Goal: Task Accomplishment & Management: Manage account settings

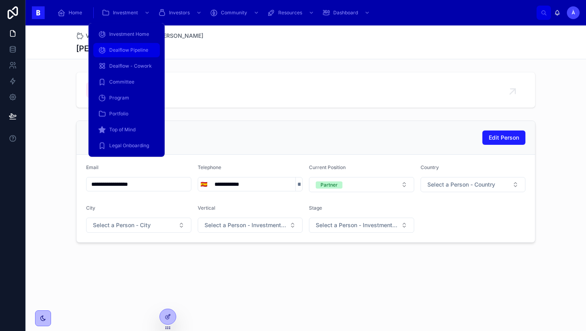
click at [124, 51] on span "Dealflow Pipeline" at bounding box center [128, 50] width 39 height 6
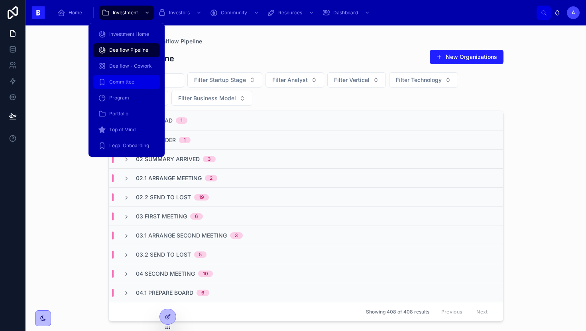
click at [123, 86] on div "Committee" at bounding box center [126, 82] width 57 height 13
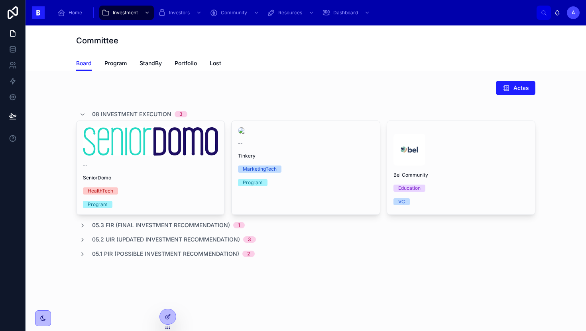
scroll to position [22, 0]
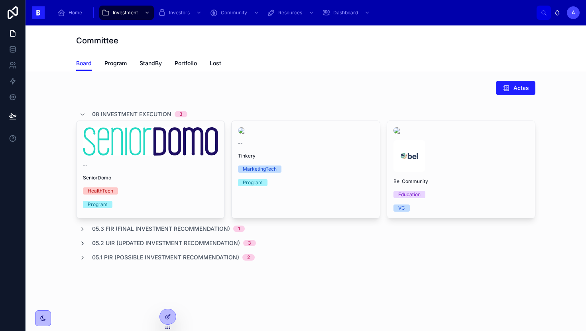
click at [83, 246] on icon at bounding box center [82, 244] width 6 height 6
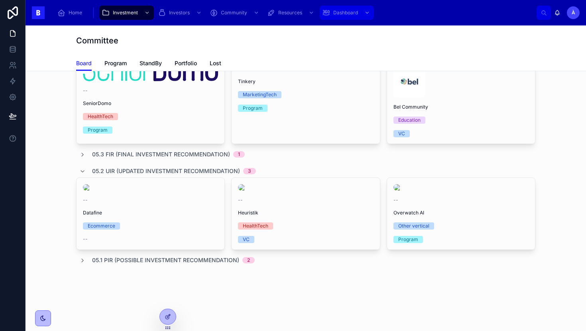
scroll to position [227, 0]
click at [84, 261] on icon at bounding box center [82, 261] width 6 height 6
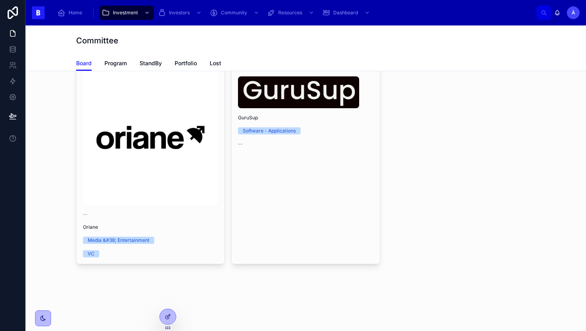
scroll to position [434, 0]
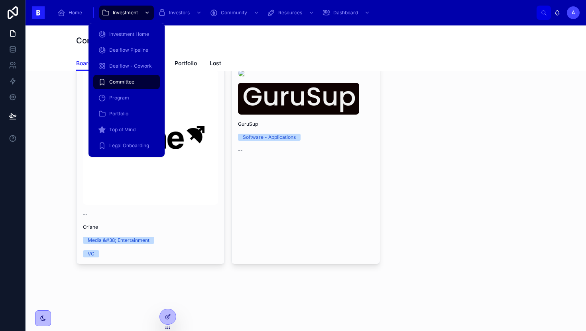
click at [134, 14] on span "Investment" at bounding box center [125, 13] width 25 height 6
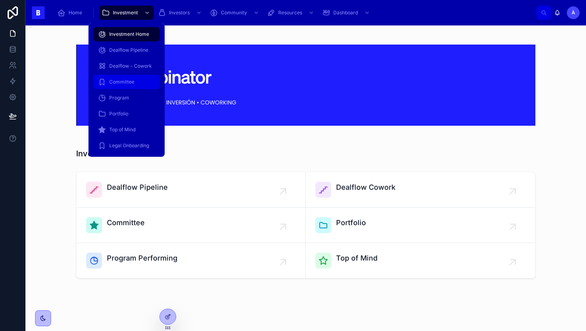
click at [132, 79] on span "Committee" at bounding box center [121, 82] width 25 height 6
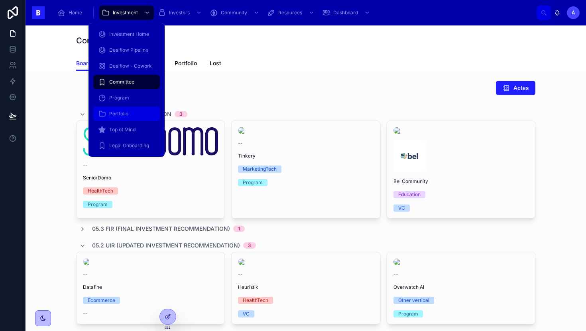
click at [122, 108] on div "Portfolio" at bounding box center [126, 114] width 57 height 13
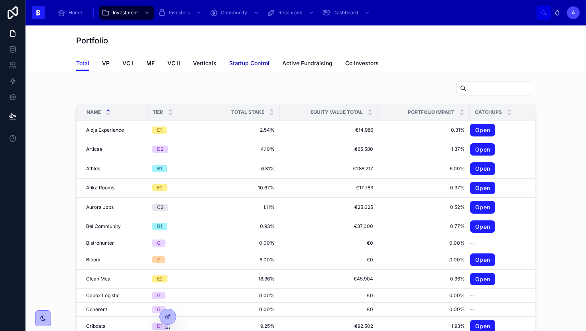
click at [242, 66] on span "Startup Control" at bounding box center [249, 63] width 40 height 8
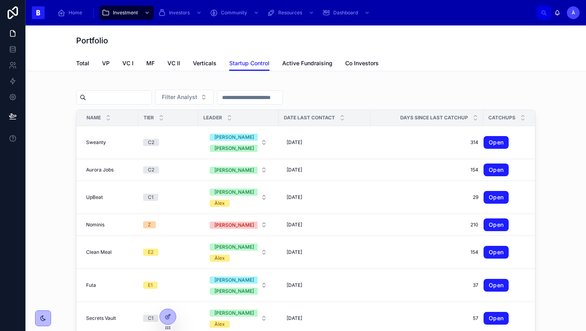
click at [121, 101] on input "text" at bounding box center [118, 97] width 65 height 11
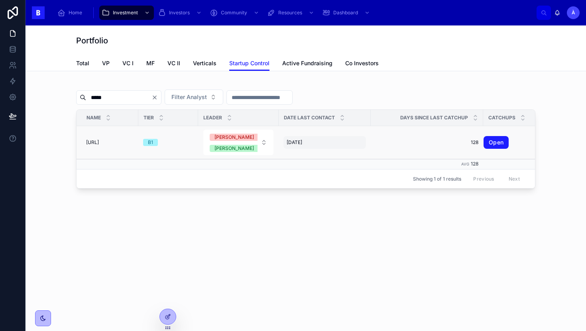
type input "*****"
click at [309, 144] on div "[DATE] [DATE]" at bounding box center [324, 142] width 82 height 13
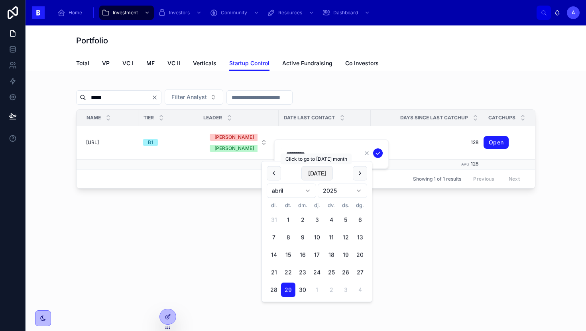
click at [320, 171] on button "[DATE]" at bounding box center [316, 174] width 31 height 14
click at [304, 221] on button "3" at bounding box center [302, 220] width 14 height 14
type input "********"
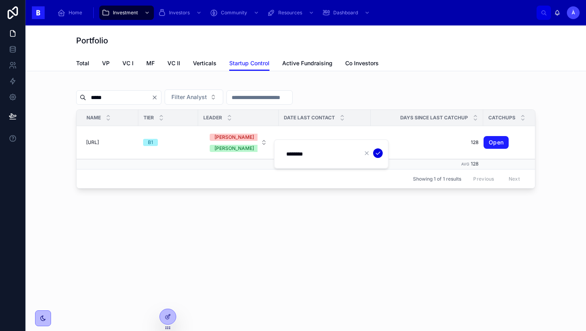
click at [375, 156] on icon "submit" at bounding box center [377, 153] width 6 height 6
click at [489, 143] on link "Open" at bounding box center [495, 142] width 25 height 13
click at [298, 141] on span "[DATE]" at bounding box center [294, 142] width 16 height 6
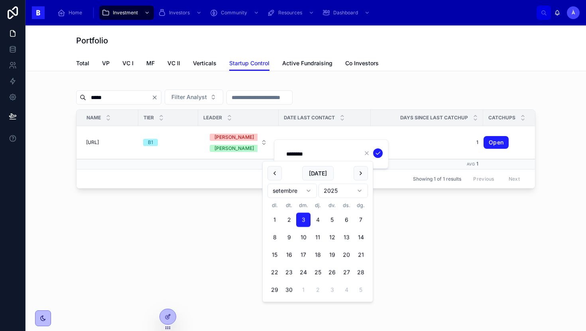
click at [317, 219] on button "4" at bounding box center [317, 220] width 14 height 14
type input "********"
click at [377, 151] on icon "submit" at bounding box center [377, 153] width 6 height 6
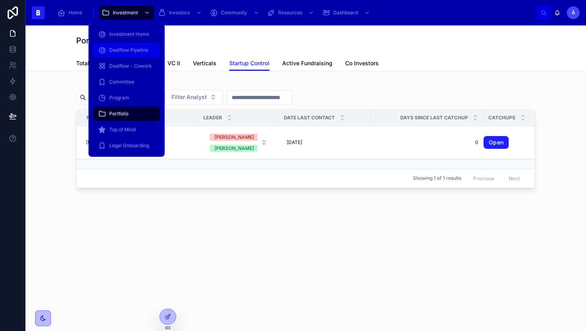
click at [117, 49] on span "Dealflow Pipeline" at bounding box center [128, 50] width 39 height 6
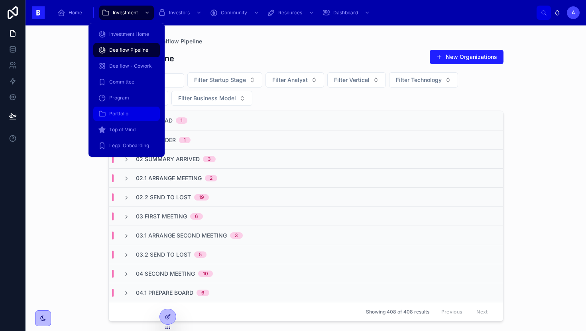
click at [123, 113] on span "Portfolio" at bounding box center [118, 114] width 19 height 6
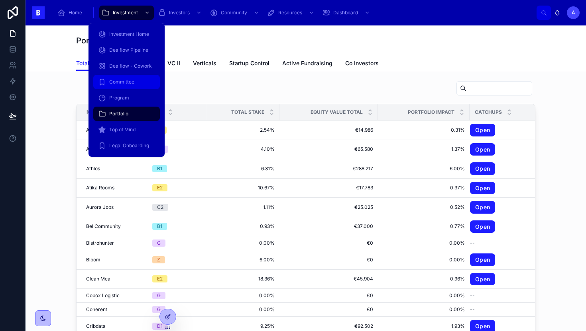
click at [120, 88] on div "Committee" at bounding box center [126, 82] width 57 height 13
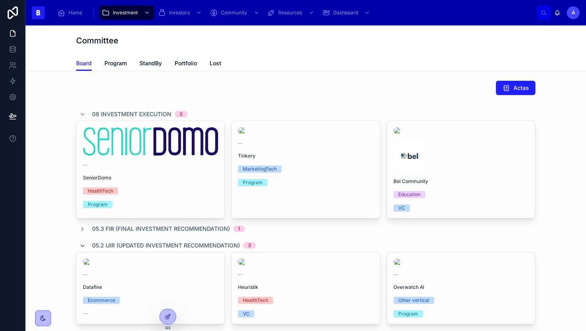
click at [82, 249] on icon at bounding box center [82, 246] width 6 height 6
